Goal: Information Seeking & Learning: Learn about a topic

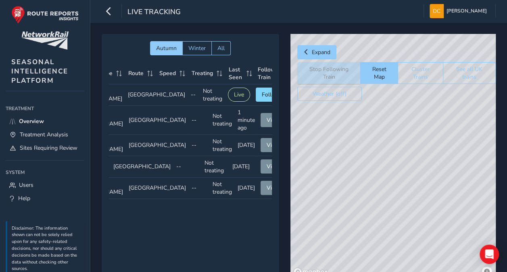
scroll to position [0, 68]
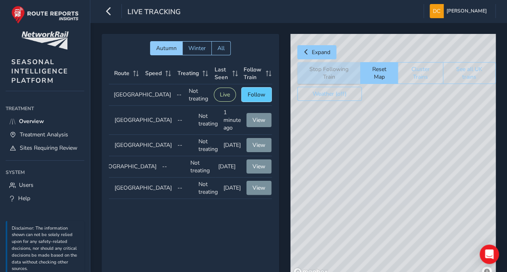
click at [254, 94] on span "Follow" at bounding box center [257, 95] width 18 height 8
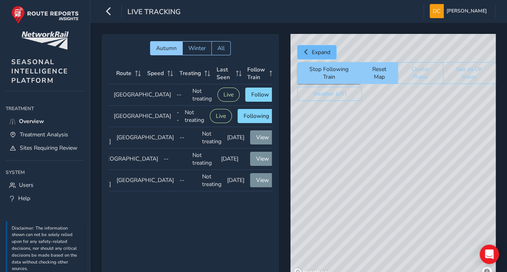
click at [315, 52] on span "Expand" at bounding box center [321, 52] width 19 height 8
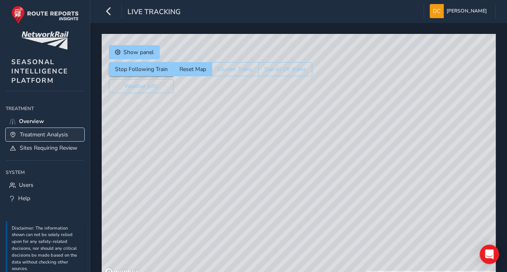
click at [40, 131] on span "Treatment Analysis" at bounding box center [44, 135] width 48 height 8
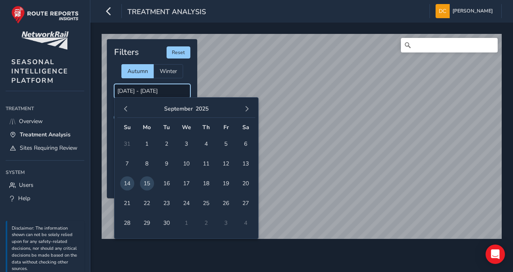
click at [158, 93] on input "[DATE] - [DATE]" at bounding box center [152, 91] width 76 height 14
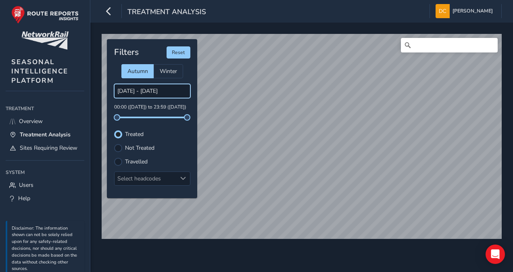
click at [147, 90] on input "[DATE] - [DATE]" at bounding box center [152, 91] width 76 height 14
click at [153, 89] on input "[DATE] - [DATE]" at bounding box center [152, 91] width 76 height 14
click at [167, 89] on input "[DATE] - [DATE]" at bounding box center [152, 91] width 76 height 14
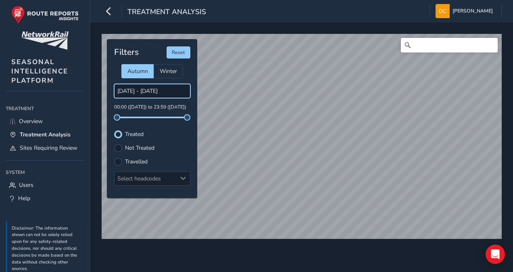
drag, startPoint x: 167, startPoint y: 89, endPoint x: 145, endPoint y: 89, distance: 22.2
click at [145, 89] on input "[DATE] - [DATE]" at bounding box center [152, 91] width 76 height 14
click at [127, 92] on input "[DATE] - [DATE]" at bounding box center [152, 91] width 76 height 14
drag, startPoint x: 117, startPoint y: 119, endPoint x: 124, endPoint y: 118, distance: 7.8
click at [124, 118] on span at bounding box center [124, 117] width 6 height 6
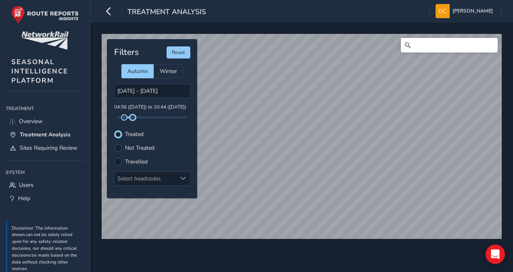
drag, startPoint x: 187, startPoint y: 118, endPoint x: 136, endPoint y: 119, distance: 50.8
click at [133, 119] on span at bounding box center [132, 117] width 6 height 6
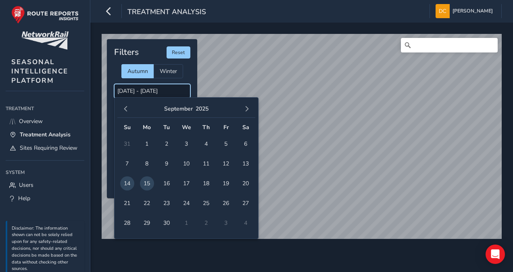
click at [148, 90] on input "[DATE] - [DATE]" at bounding box center [152, 91] width 76 height 14
click at [147, 181] on span "15" at bounding box center [147, 183] width 14 height 14
click at [165, 183] on span "16" at bounding box center [167, 183] width 14 height 14
type input "[DATE] - [DATE]"
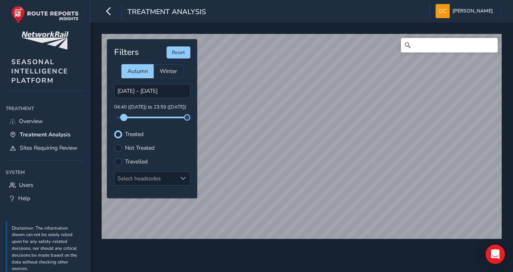
drag, startPoint x: 117, startPoint y: 116, endPoint x: 124, endPoint y: 118, distance: 7.0
click at [124, 118] on span at bounding box center [124, 117] width 6 height 6
drag, startPoint x: 187, startPoint y: 119, endPoint x: 134, endPoint y: 120, distance: 53.2
click at [134, 120] on div "Filters Reset Autumn Winter [DATE] - [DATE] 04:40 ([DATE]) to 11:34 ([DATE]) Tr…" at bounding box center [152, 118] width 90 height 159
click at [25, 119] on span "Overview" at bounding box center [31, 121] width 24 height 8
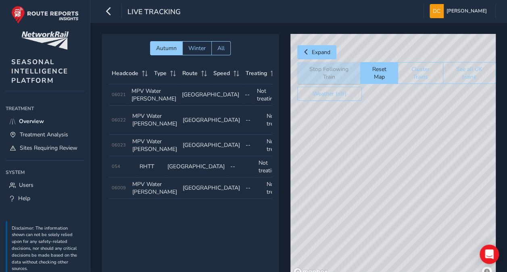
click at [383, 221] on div "© Mapbox © OpenStreetMap Improve this map" at bounding box center [392, 156] width 205 height 245
drag, startPoint x: 377, startPoint y: 228, endPoint x: 350, endPoint y: 135, distance: 96.5
click at [350, 135] on div "© Mapbox © OpenStreetMap Improve this map" at bounding box center [392, 156] width 205 height 245
